Goal: Task Accomplishment & Management: Use online tool/utility

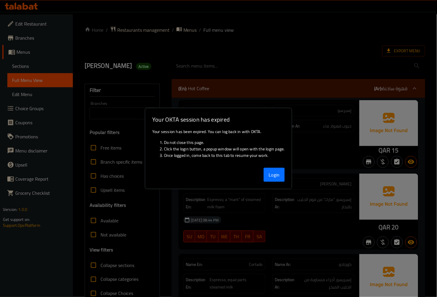
click at [274, 169] on button "Login" at bounding box center [273, 175] width 21 height 14
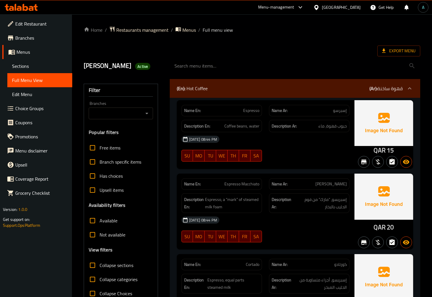
click at [11, 4] on icon at bounding box center [21, 7] width 33 height 7
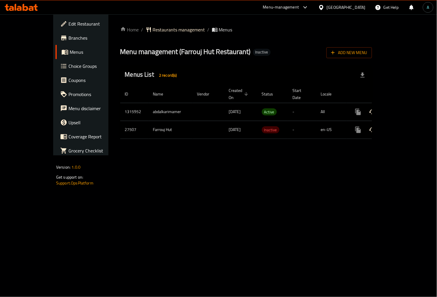
click at [404, 108] on icon "enhanced table" at bounding box center [400, 111] width 7 height 7
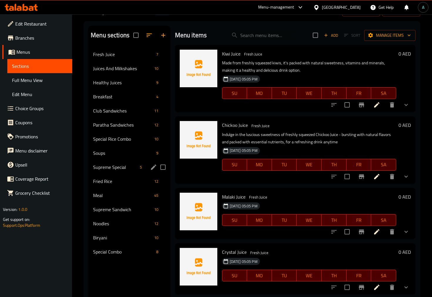
scroll to position [33, 0]
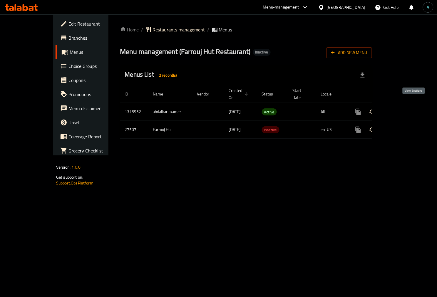
click at [403, 109] on icon "enhanced table" at bounding box center [400, 111] width 5 height 5
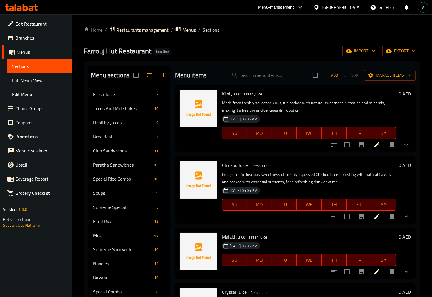
click at [36, 78] on span "Full Menu View" at bounding box center [39, 80] width 55 height 7
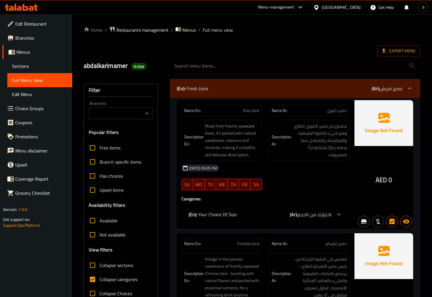
click at [124, 276] on span "Collapse categories" at bounding box center [119, 279] width 38 height 7
click at [100, 276] on input "Collapse categories" at bounding box center [92, 279] width 14 height 14
checkbox input "false"
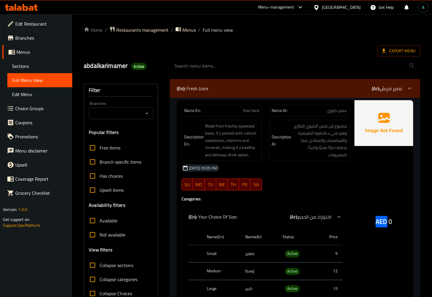
drag, startPoint x: 374, startPoint y: 221, endPoint x: 386, endPoint y: 222, distance: 12.1
click at [386, 222] on div "AED 0" at bounding box center [383, 205] width 59 height 211
copy span "AED"
click at [292, 250] on span "Active" at bounding box center [292, 253] width 15 height 7
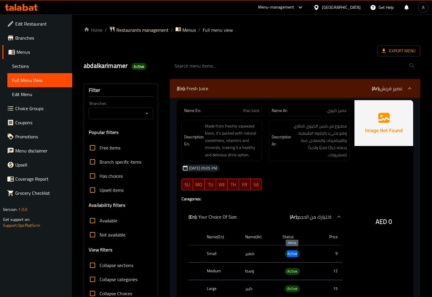
copy span "Active"
click at [389, 52] on span "Export Menu" at bounding box center [398, 50] width 33 height 7
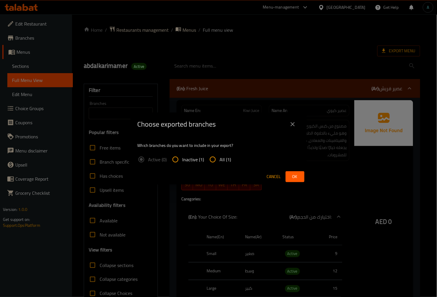
click at [228, 156] on span "All (1)" at bounding box center [225, 159] width 11 height 7
click at [220, 155] on input "All (1)" at bounding box center [213, 159] width 14 height 14
radio input "true"
click at [299, 177] on span "Ok" at bounding box center [294, 176] width 9 height 7
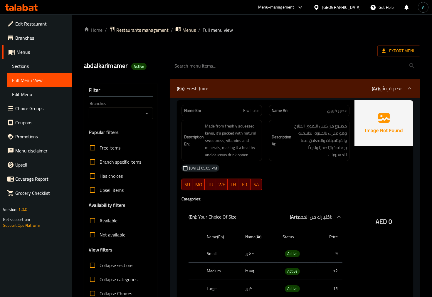
click at [251, 109] on span "Kiwi Juice" at bounding box center [251, 110] width 16 height 6
copy span "Kiwi Juice"
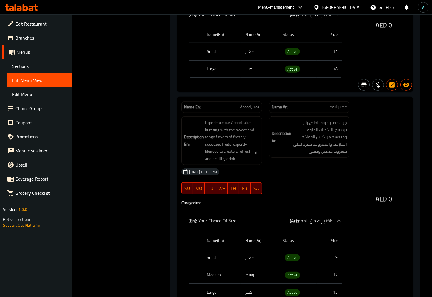
scroll to position [815, 0]
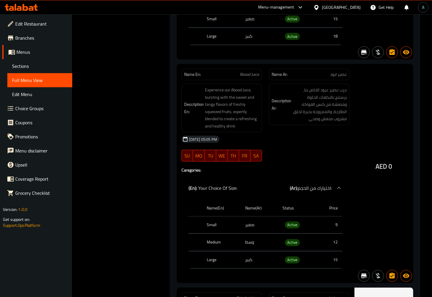
click at [28, 10] on icon at bounding box center [21, 7] width 33 height 7
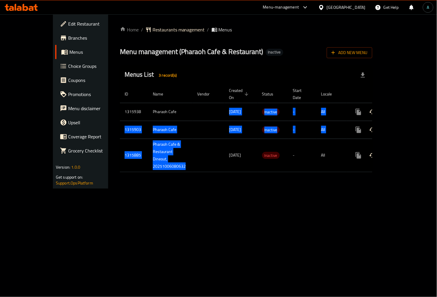
drag, startPoint x: 178, startPoint y: 101, endPoint x: 190, endPoint y: 163, distance: 63.2
click at [190, 158] on tbody "1315938 Pharaoh Cafe 06/10/2025 Inactive - All 1315903 Pharaoh Cafe 06/10/2025 …" at bounding box center [266, 137] width 292 height 69
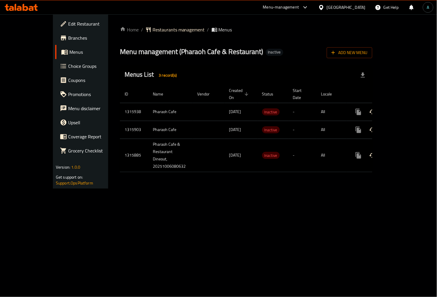
click at [190, 179] on div "Home / Restaurants management / Menus Menu management ( Pharaoh Cafe & Restaura…" at bounding box center [246, 101] width 276 height 174
click at [403, 153] on icon "enhanced table" at bounding box center [400, 155] width 5 height 5
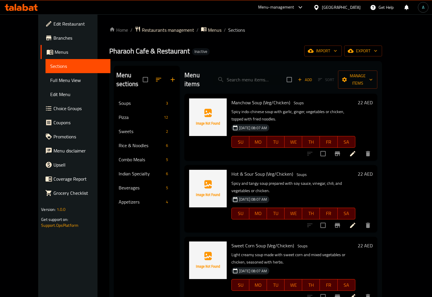
click at [50, 69] on span "Sections" at bounding box center [77, 66] width 55 height 7
click at [46, 60] on link "Sections" at bounding box center [78, 66] width 65 height 14
click at [41, 58] on link "Menus" at bounding box center [76, 52] width 70 height 14
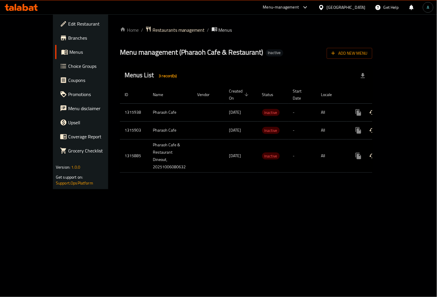
click at [225, 68] on div "Menus List 3 record(s)" at bounding box center [246, 76] width 252 height 20
click at [178, 75] on div "Menus List 3 record(s)" at bounding box center [246, 76] width 252 height 20
click at [20, 10] on icon at bounding box center [19, 8] width 5 height 5
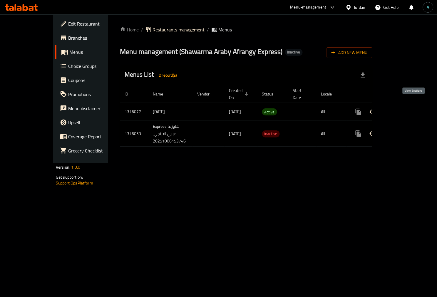
click at [408, 105] on link "enhanced table" at bounding box center [400, 112] width 14 height 14
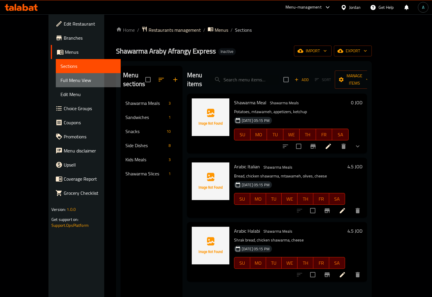
click at [60, 82] on span "Full Menu View" at bounding box center [87, 80] width 55 height 7
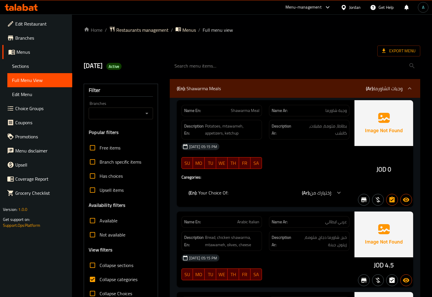
click at [103, 277] on span "Collapse categories" at bounding box center [119, 279] width 38 height 7
click at [100, 277] on input "Collapse categories" at bounding box center [92, 279] width 14 height 14
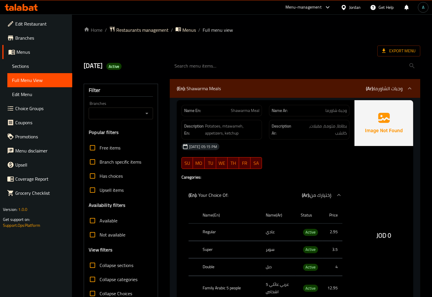
click at [218, 83] on div "(En): Shawarma Meals (Ar): وجبات الشاورما" at bounding box center [295, 88] width 250 height 19
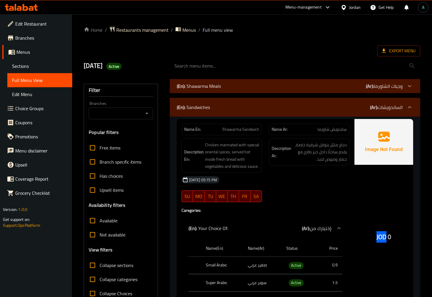
drag, startPoint x: 374, startPoint y: 235, endPoint x: 386, endPoint y: 235, distance: 11.8
click at [386, 235] on div "JOD 0" at bounding box center [383, 221] width 59 height 204
copy span "JOD"
click at [298, 265] on span "Active" at bounding box center [296, 265] width 15 height 7
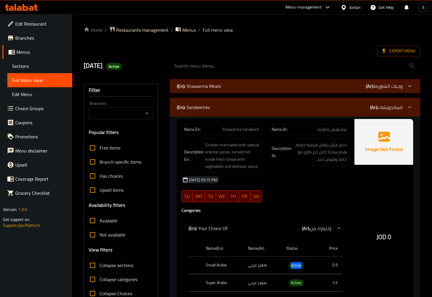
copy span "Active"
click at [390, 50] on span "Export Menu" at bounding box center [398, 50] width 33 height 7
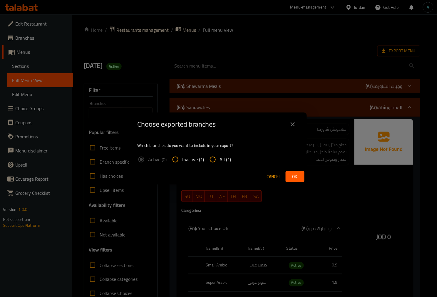
click at [297, 40] on div "Choose exported branches Which branches do you want to include in your export? …" at bounding box center [218, 148] width 437 height 297
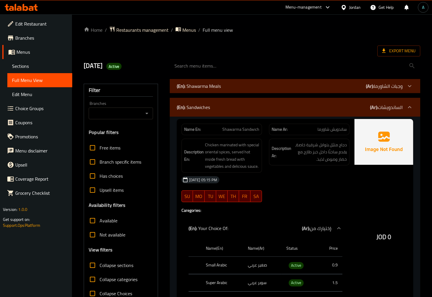
click at [111, 278] on span "Collapse categories" at bounding box center [119, 279] width 38 height 7
click at [100, 278] on input "Collapse categories" at bounding box center [92, 279] width 14 height 14
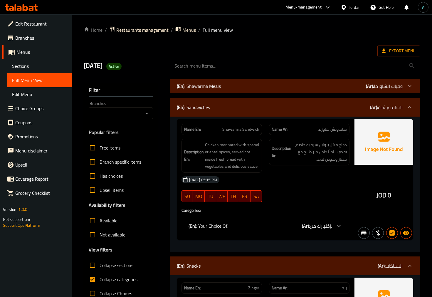
click at [116, 277] on span "Collapse categories" at bounding box center [119, 279] width 38 height 7
click at [100, 277] on input "Collapse categories" at bounding box center [92, 279] width 14 height 14
checkbox input "false"
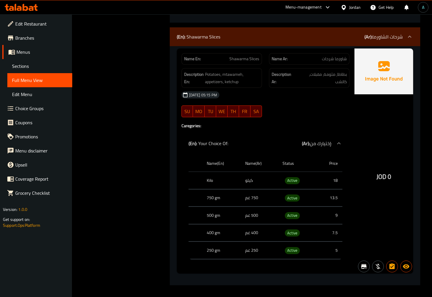
scroll to position [3589, 0]
click at [305, 110] on div "[DATE] 05:15 PM SU MO TU WE TH FR SA" at bounding box center [265, 104] width 175 height 33
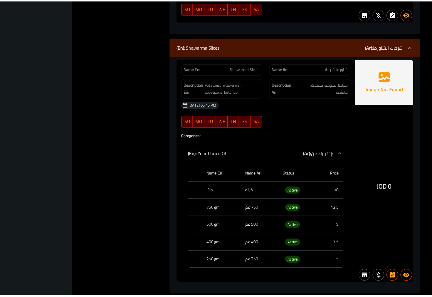
scroll to position [3575, 0]
